Goal: Task Accomplishment & Management: Use online tool/utility

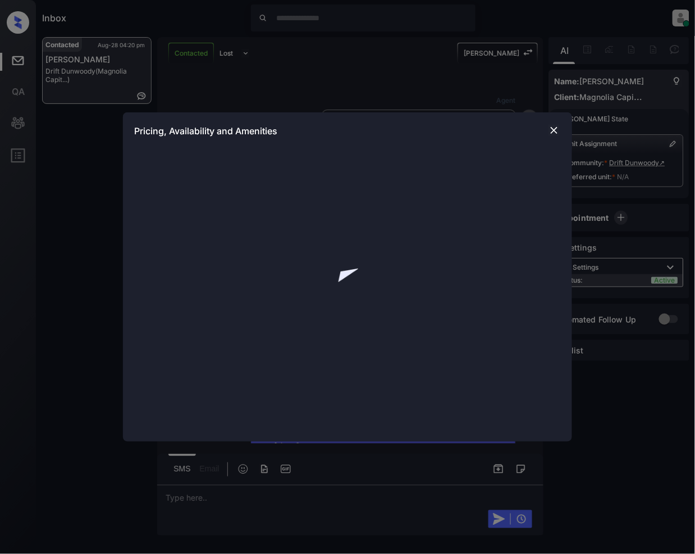
scroll to position [425, 0]
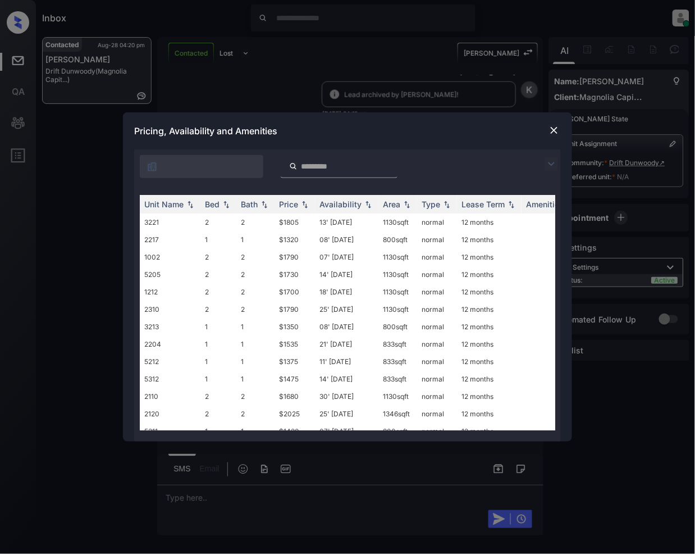
drag, startPoint x: 555, startPoint y: 164, endPoint x: 326, endPoint y: 138, distance: 230.6
click at [554, 164] on img at bounding box center [551, 163] width 13 height 13
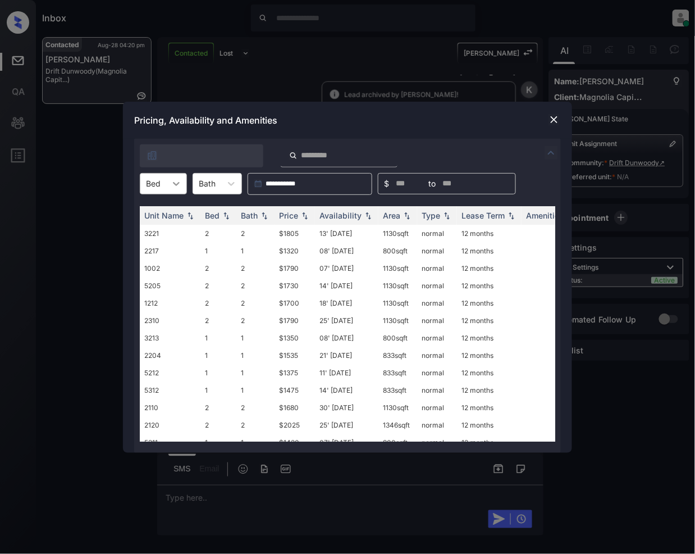
click at [171, 186] on icon at bounding box center [176, 183] width 11 height 11
click at [162, 232] on div "2" at bounding box center [163, 231] width 47 height 20
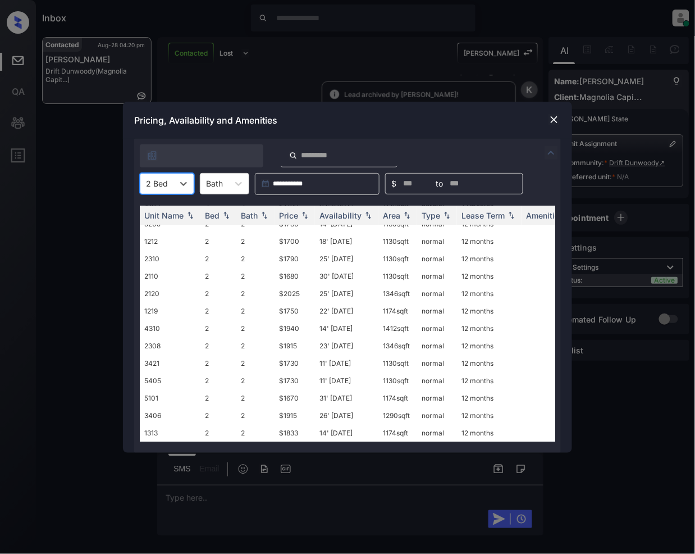
scroll to position [0, 0]
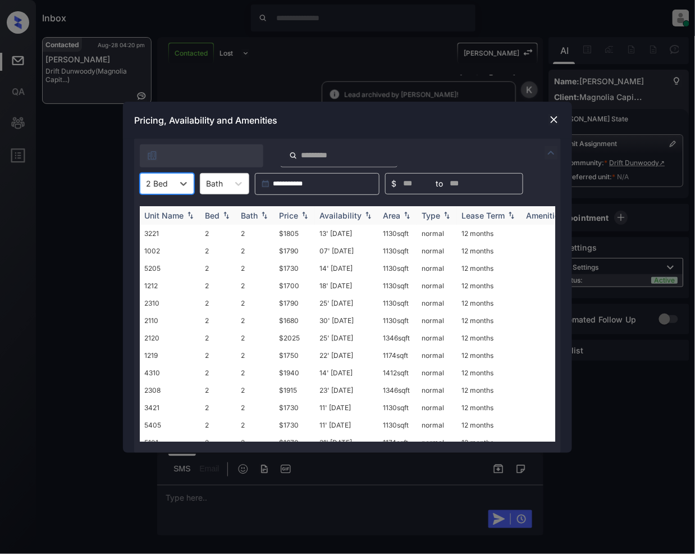
click at [307, 216] on img at bounding box center [304, 215] width 11 height 8
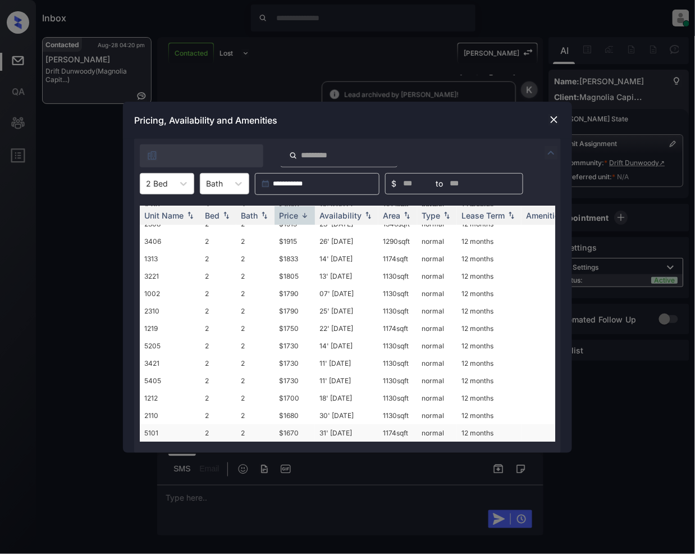
click at [287, 424] on td "$1670" at bounding box center [295, 432] width 40 height 17
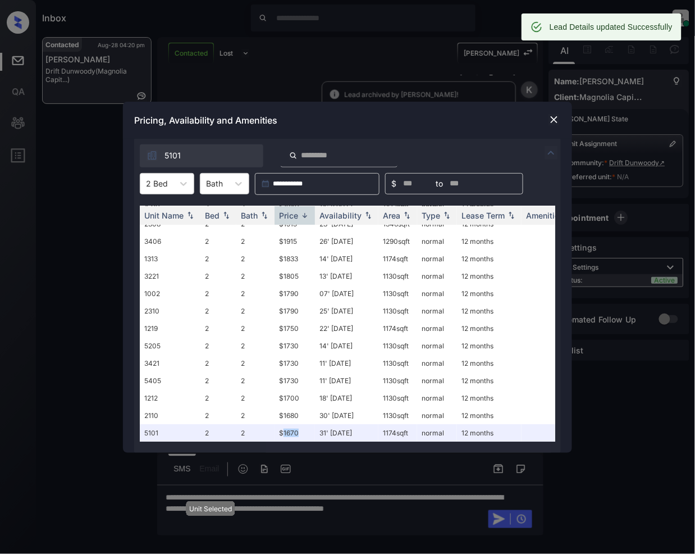
click at [550, 116] on img at bounding box center [553, 119] width 11 height 11
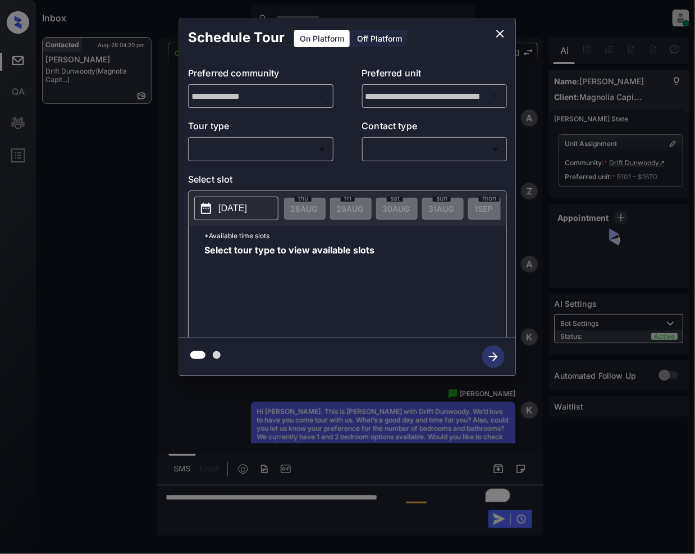
scroll to position [499, 0]
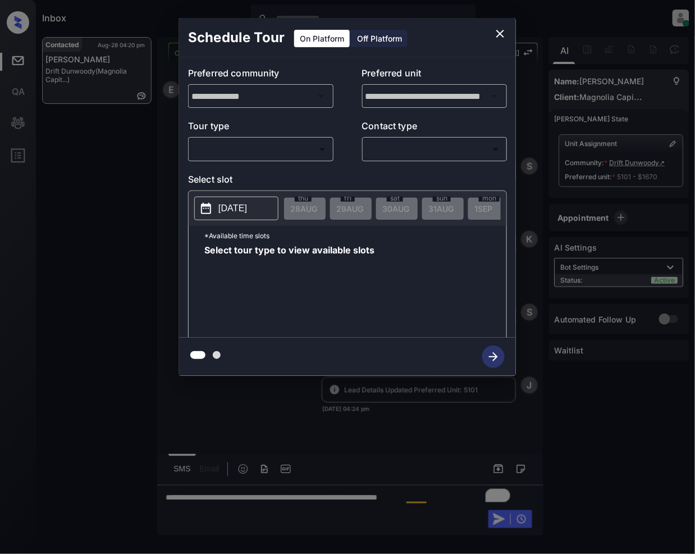
click at [240, 145] on body "Inbox Jeramie Castro Online Set yourself offline Set yourself on break Profile …" at bounding box center [347, 277] width 695 height 554
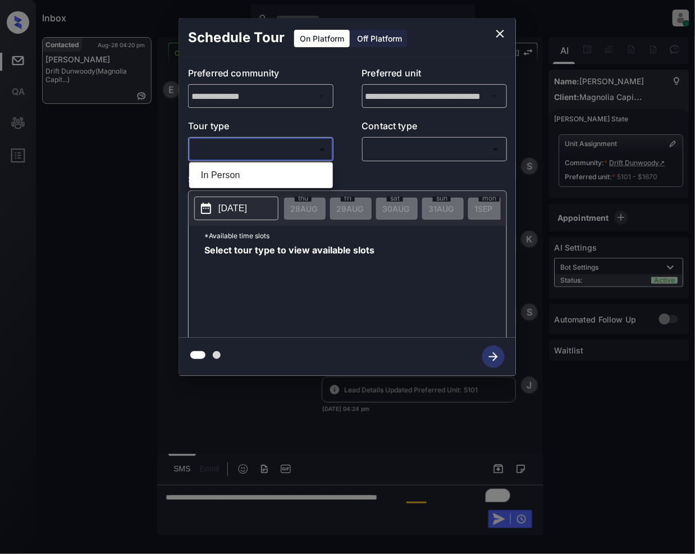
click at [501, 28] on div at bounding box center [347, 277] width 695 height 554
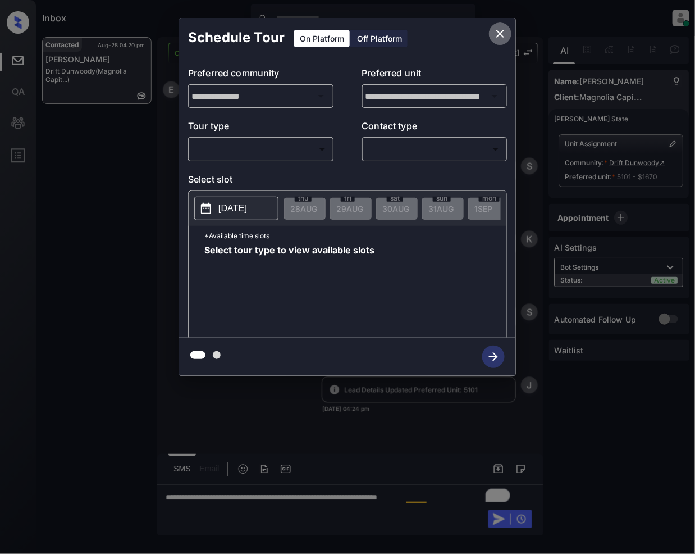
click at [497, 34] on icon "close" at bounding box center [499, 33] width 13 height 13
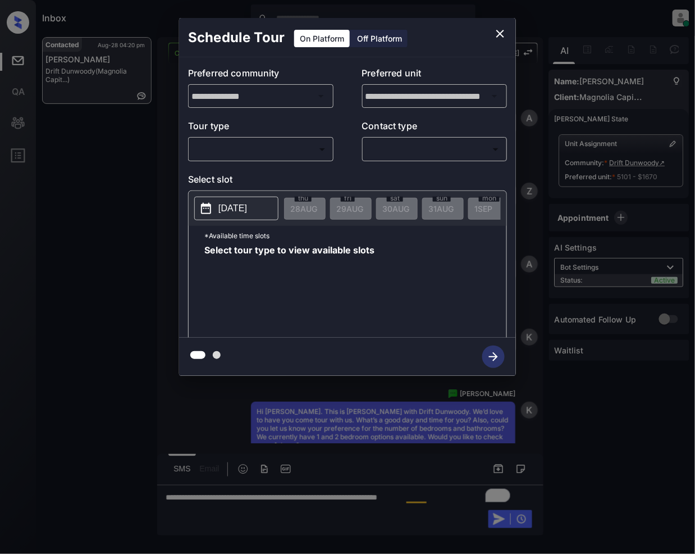
scroll to position [499, 0]
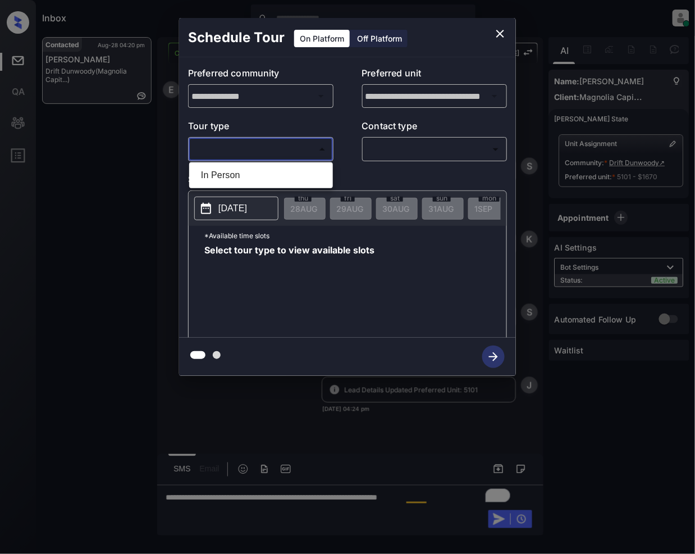
click at [290, 143] on body "Inbox Jeramie Castro Online Set yourself offline Set yourself on break Profile …" at bounding box center [347, 277] width 695 height 554
click at [243, 171] on li "In Person" at bounding box center [261, 175] width 138 height 20
type input "********"
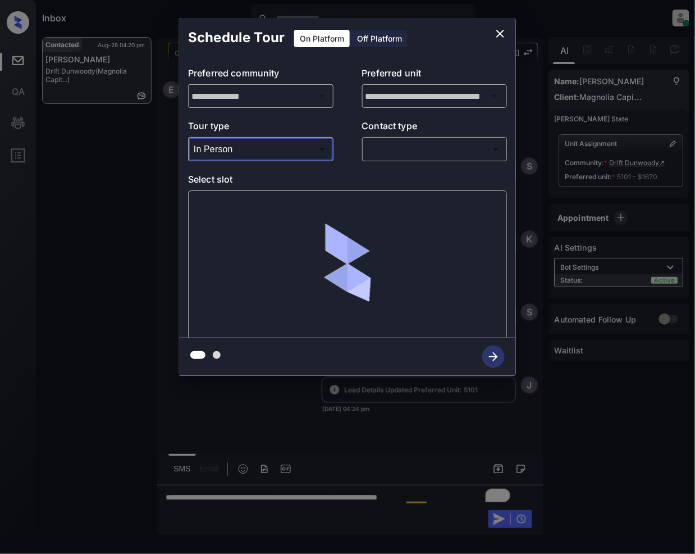
click at [424, 144] on body "Inbox Jeramie Castro Online Set yourself offline Set yourself on break Profile …" at bounding box center [347, 277] width 695 height 554
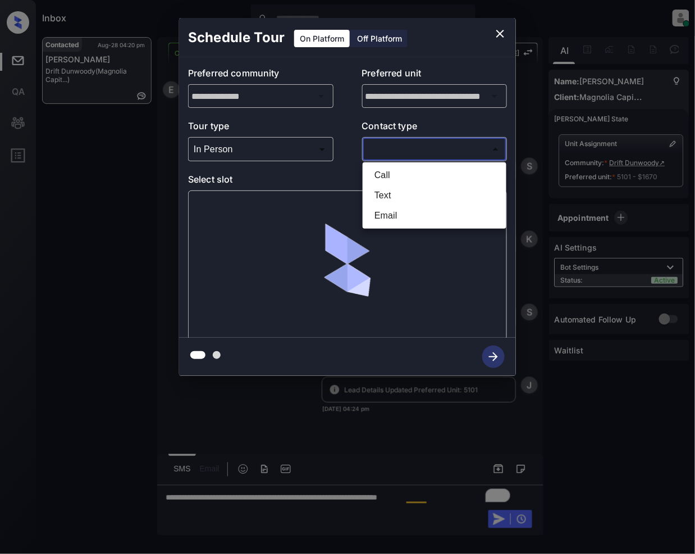
click at [396, 194] on li "Text" at bounding box center [434, 195] width 138 height 20
type input "****"
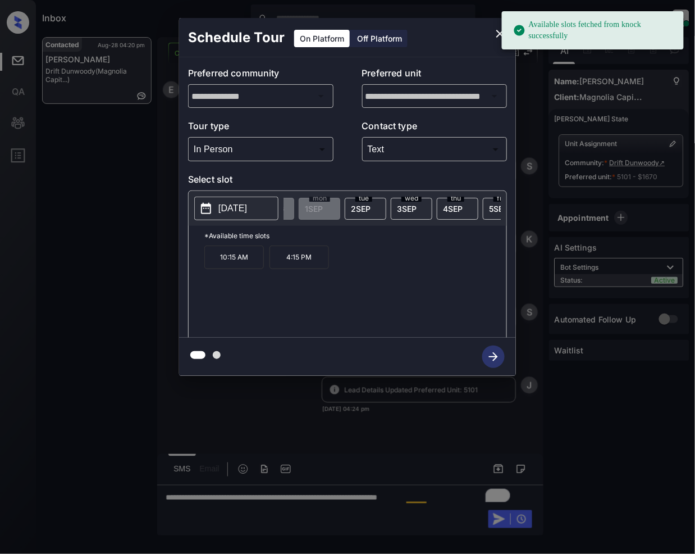
scroll to position [0, 200]
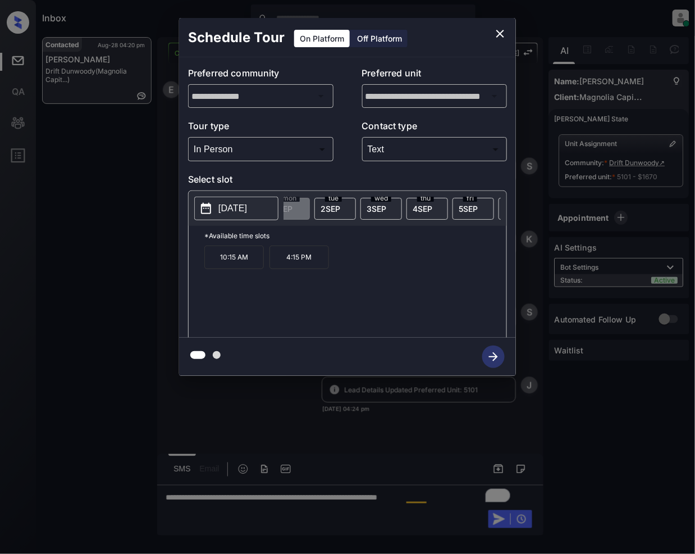
click at [423, 204] on span "4 SEP" at bounding box center [423, 209] width 20 height 10
click at [503, 28] on icon "close" at bounding box center [499, 33] width 13 height 13
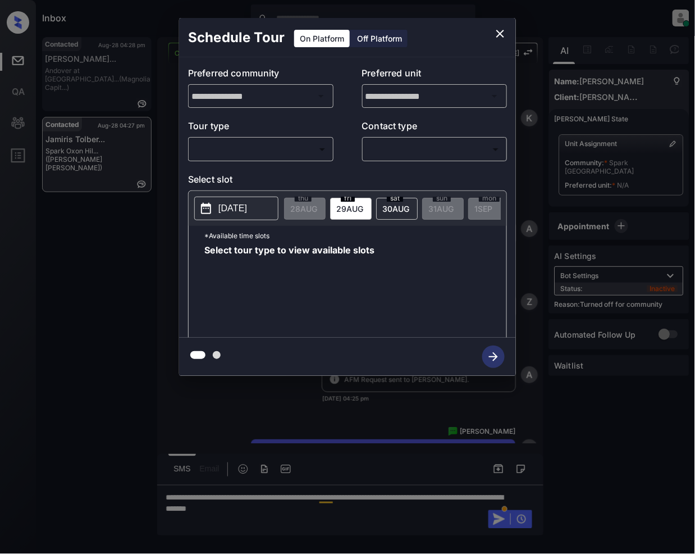
scroll to position [372, 0]
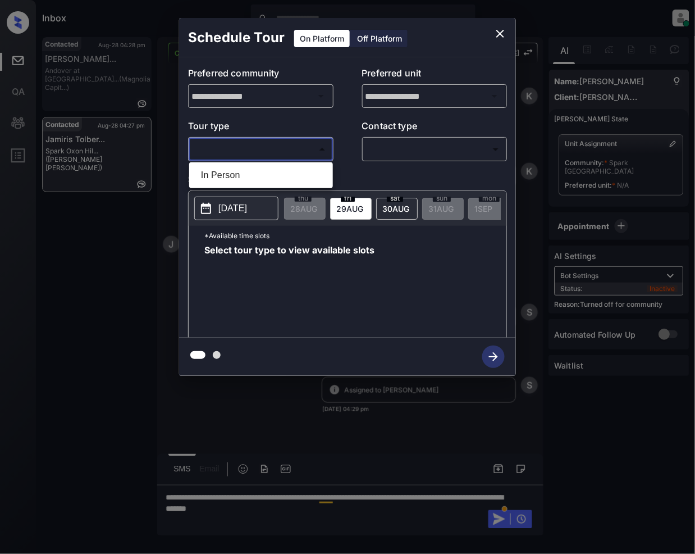
click at [307, 155] on body "Inbox Jeramie Castro Online Set yourself offline Set yourself on break Profile …" at bounding box center [347, 277] width 695 height 554
click at [257, 176] on li "In Person" at bounding box center [261, 175] width 138 height 20
type input "********"
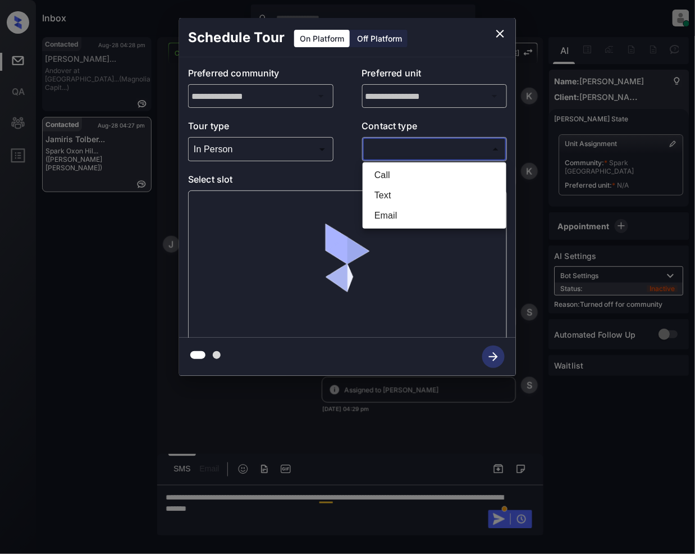
click at [385, 156] on body "Inbox Jeramie Castro Online Set yourself offline Set yourself on break Profile …" at bounding box center [347, 277] width 695 height 554
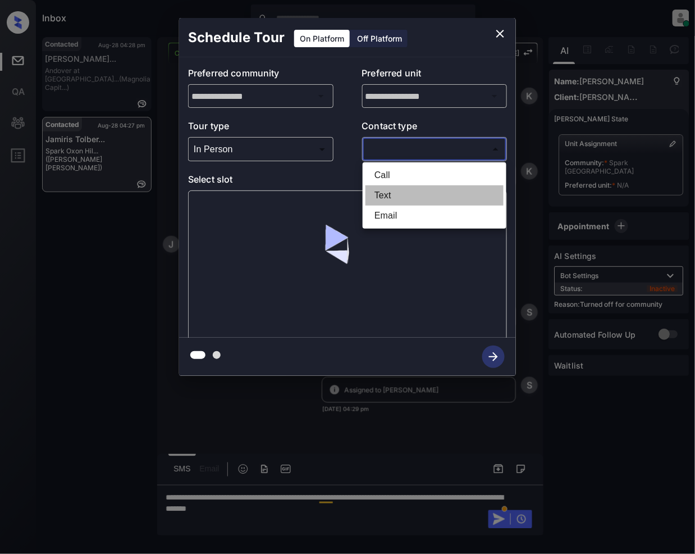
click at [397, 198] on li "Text" at bounding box center [434, 195] width 138 height 20
type input "****"
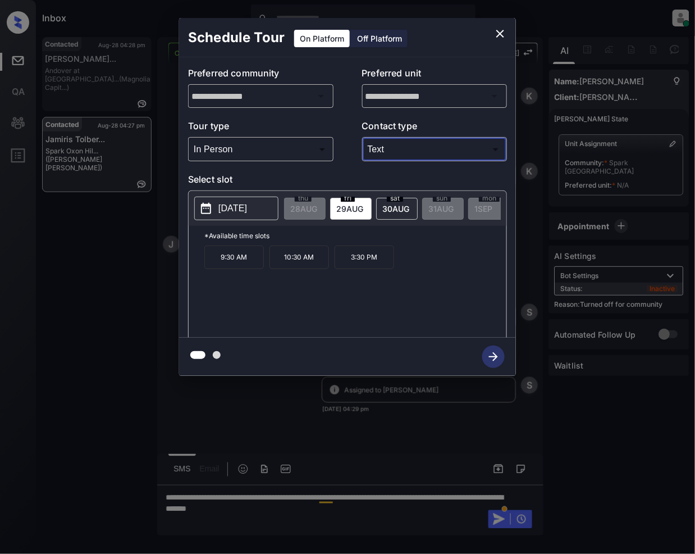
click at [502, 30] on icon "close" at bounding box center [499, 33] width 13 height 13
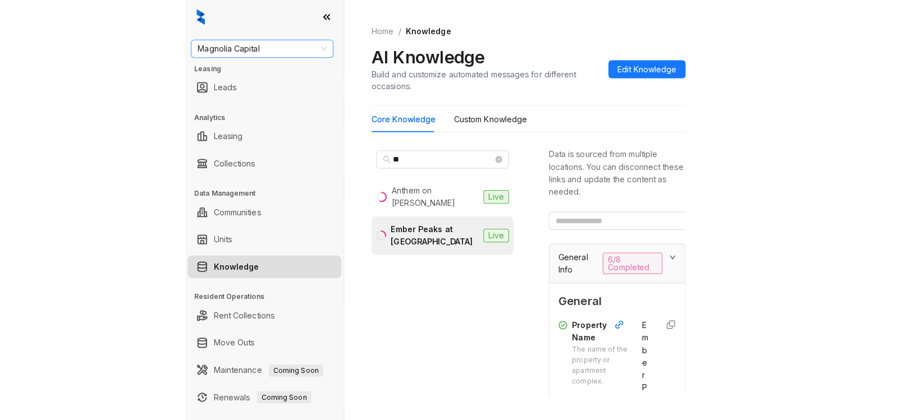
scroll to position [99, 0]
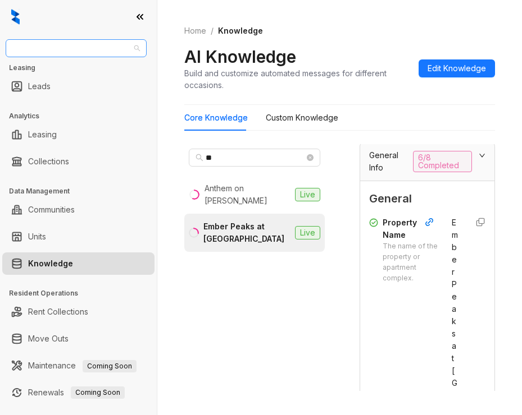
click at [92, 49] on span "Magnolia Capital" at bounding box center [75, 48] width 127 height 17
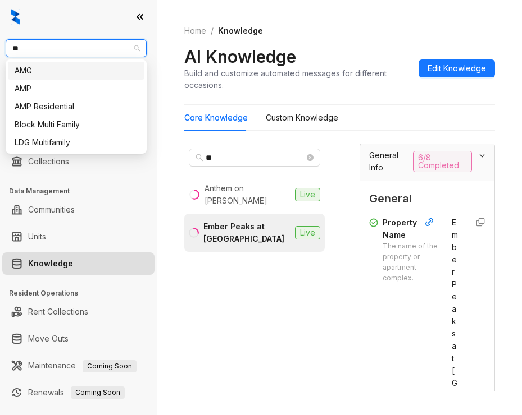
type input "***"
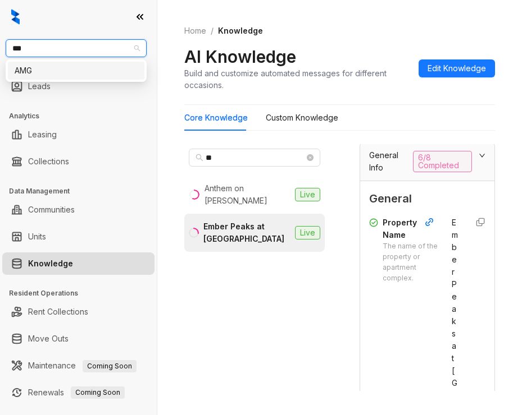
click at [87, 67] on div "AMG" at bounding box center [76, 71] width 123 height 12
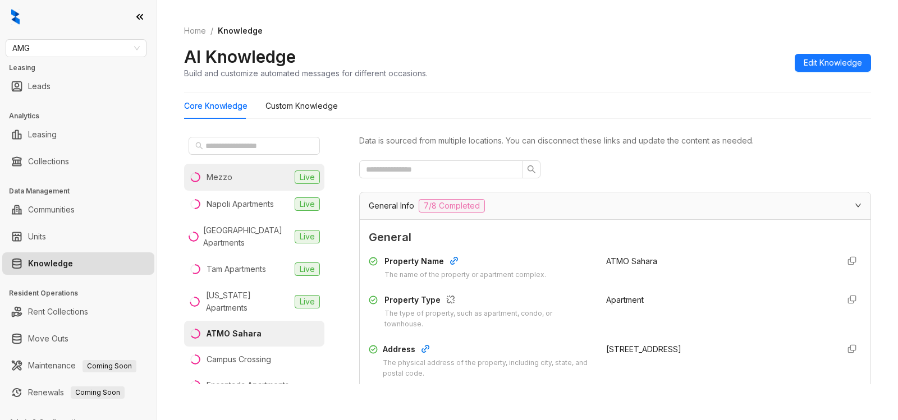
click at [226, 176] on div "Mezzo" at bounding box center [220, 177] width 26 height 12
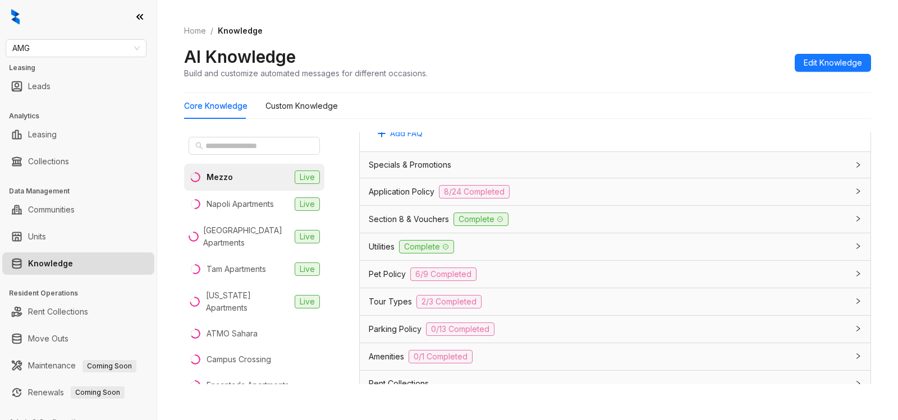
scroll to position [745, 0]
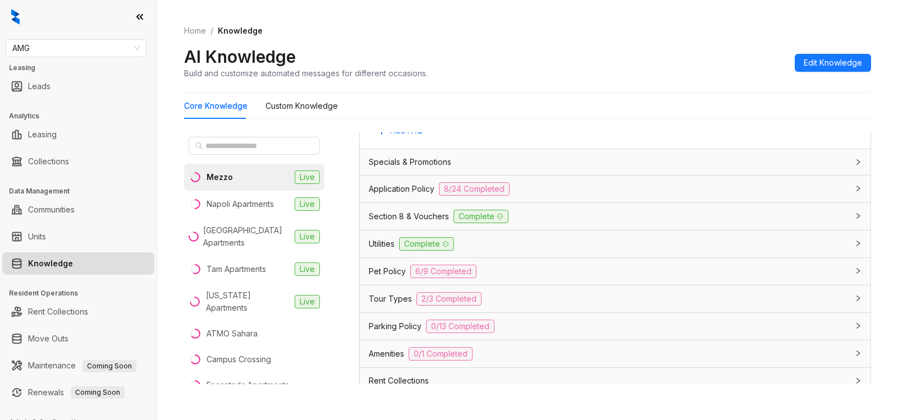
drag, startPoint x: 605, startPoint y: 351, endPoint x: 849, endPoint y: 310, distance: 247.7
click at [604, 351] on div "Amenities 0/1 Completed" at bounding box center [608, 354] width 479 height 13
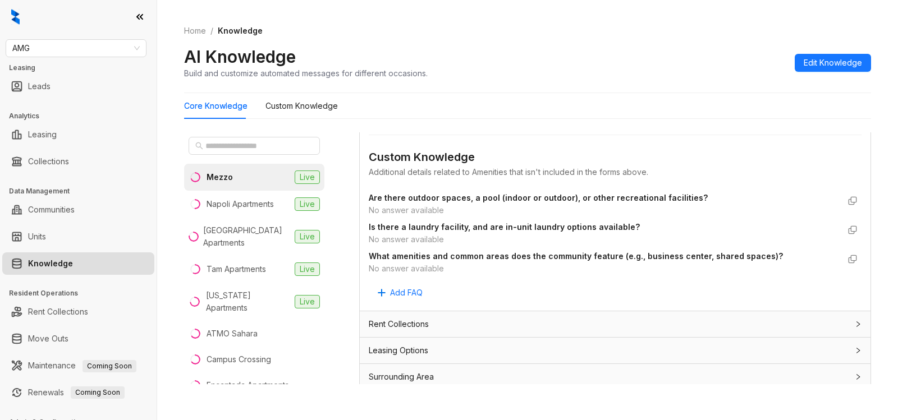
scroll to position [1100, 0]
